Goal: Task Accomplishment & Management: Manage account settings

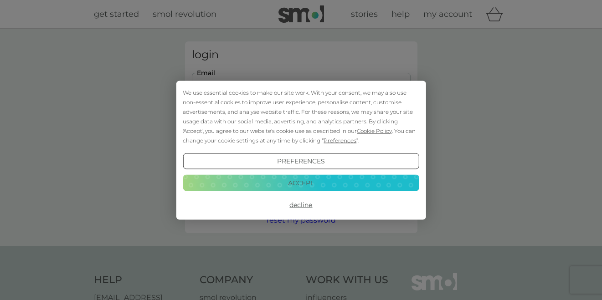
type input "[EMAIL_ADDRESS][DOMAIN_NAME]"
click at [301, 143] on button "Login" at bounding box center [301, 143] width 219 height 26
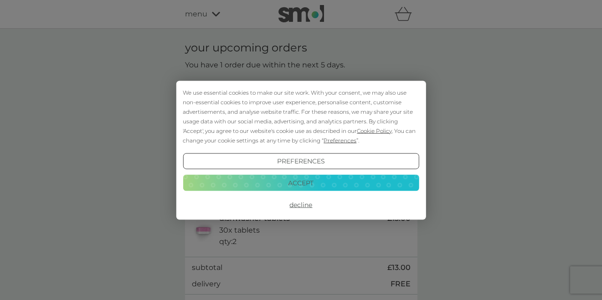
click at [290, 184] on button "Accept" at bounding box center [301, 183] width 236 height 16
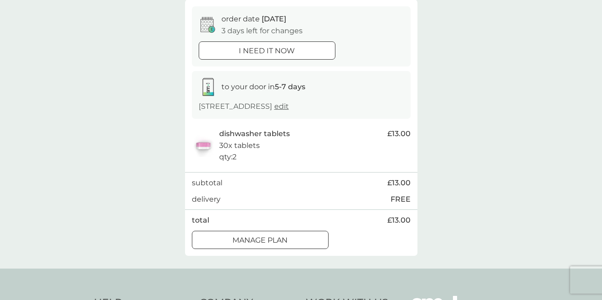
scroll to position [85, 0]
click at [281, 238] on p "Manage plan" at bounding box center [259, 241] width 55 height 12
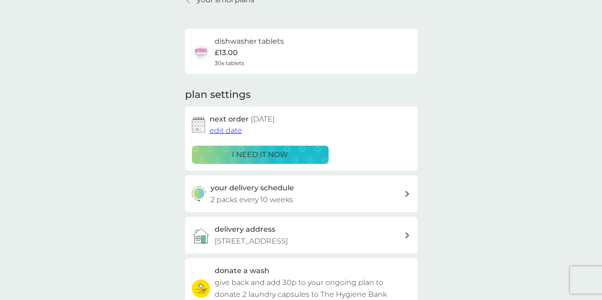
scroll to position [48, 0]
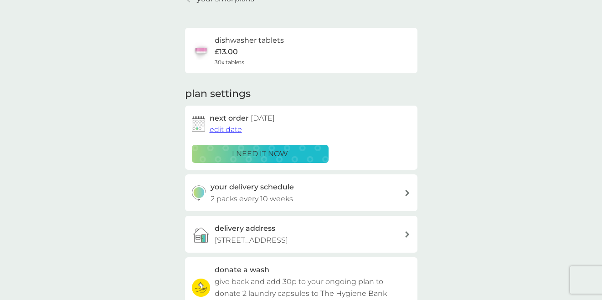
click at [401, 192] on div "your delivery schedule 2 packs every 10 weeks" at bounding box center [308, 192] width 194 height 23
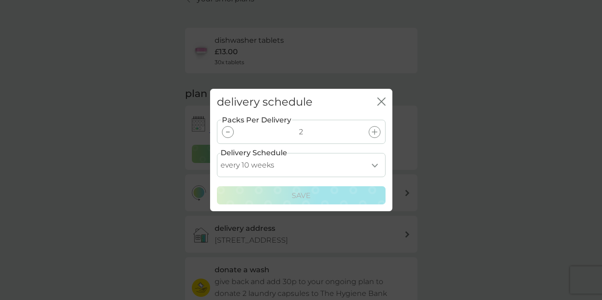
select select "84"
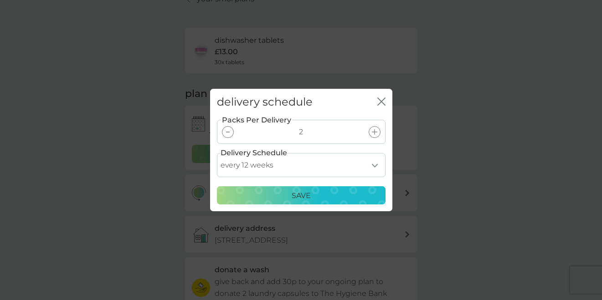
click at [307, 197] on p "Save" at bounding box center [301, 196] width 19 height 12
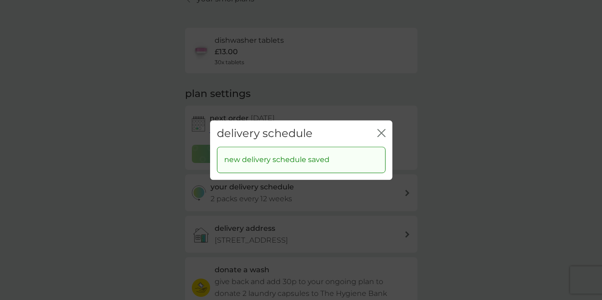
click at [382, 133] on icon "close" at bounding box center [381, 133] width 8 height 8
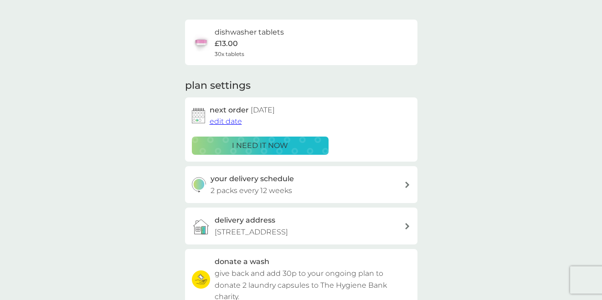
scroll to position [52, 0]
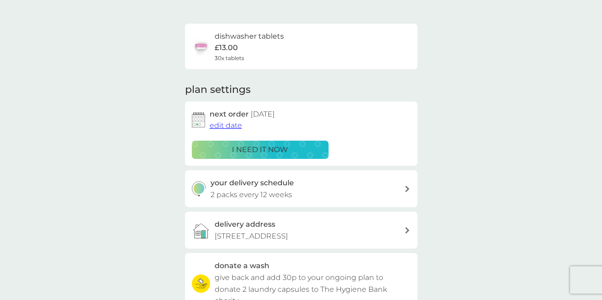
click at [302, 46] on div "dishwasher tablets £13.00 30x tablets" at bounding box center [301, 47] width 219 height 32
click at [232, 126] on span "edit date" at bounding box center [226, 125] width 32 height 9
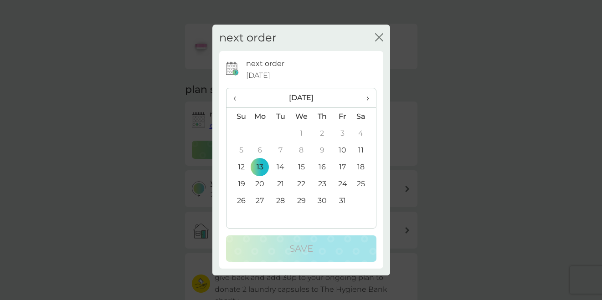
click at [364, 97] on span "›" at bounding box center [364, 97] width 9 height 19
click at [260, 165] on td "10" at bounding box center [260, 167] width 21 height 17
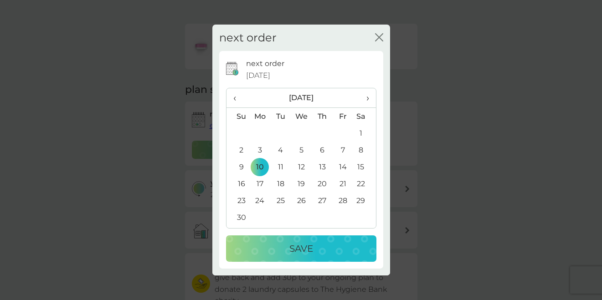
click at [305, 245] on p "Save" at bounding box center [301, 249] width 24 height 15
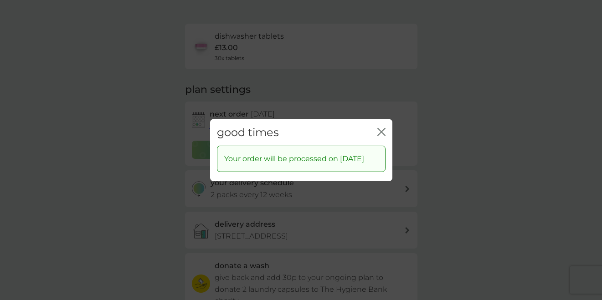
click at [382, 128] on icon "close" at bounding box center [381, 132] width 8 height 8
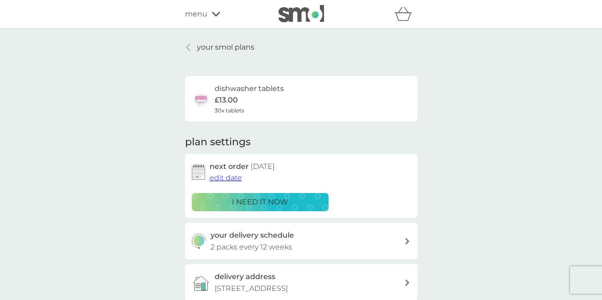
scroll to position [0, 0]
